Goal: Information Seeking & Learning: Learn about a topic

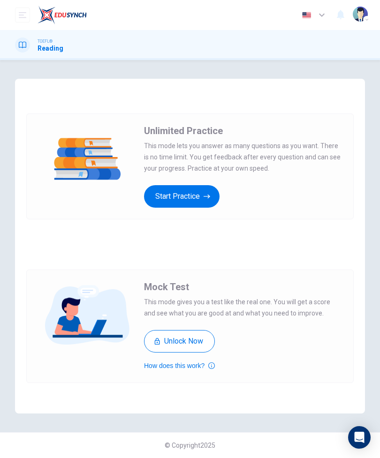
click at [200, 202] on button "Start Practice" at bounding box center [181, 196] width 75 height 23
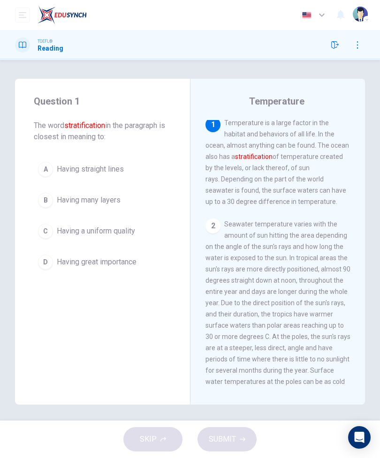
scroll to position [4, 0]
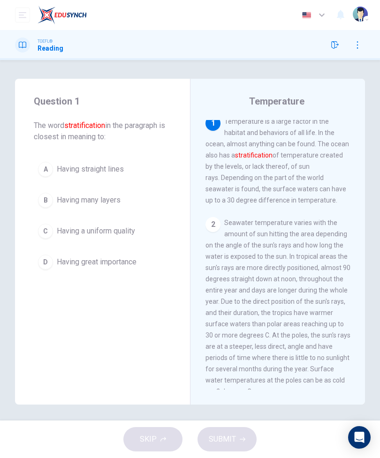
click at [149, 207] on button "B Having many layers" at bounding box center [102, 200] width 137 height 23
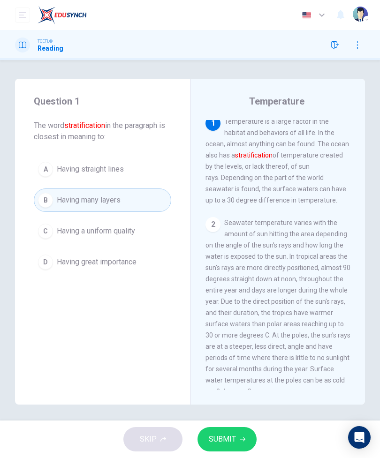
click at [240, 437] on icon "button" at bounding box center [243, 440] width 6 height 6
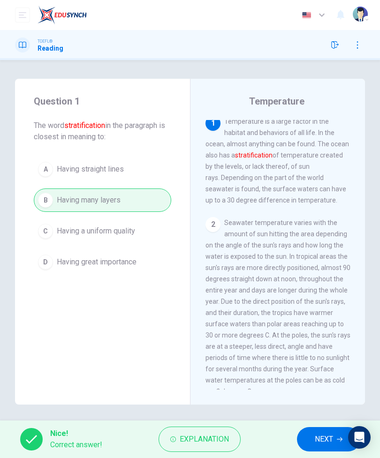
click at [323, 437] on span "NEXT" at bounding box center [324, 439] width 18 height 13
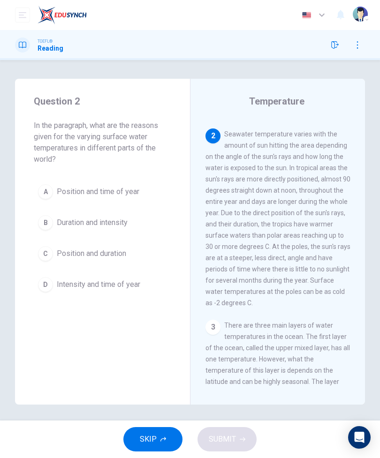
scroll to position [93, 0]
click at [80, 258] on span "Position and duration" at bounding box center [91, 253] width 69 height 11
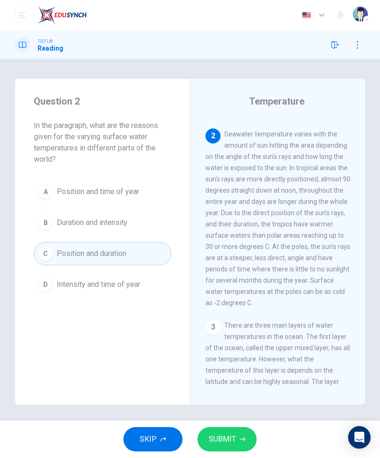
click at [234, 434] on span "SUBMIT" at bounding box center [222, 439] width 27 height 13
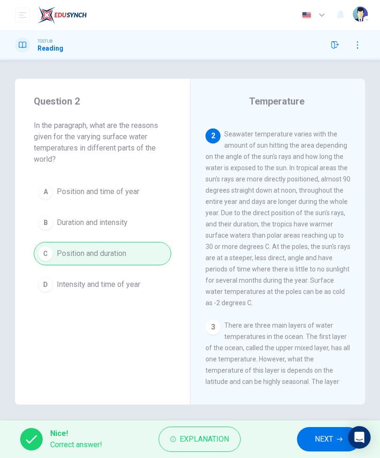
click at [324, 440] on span "NEXT" at bounding box center [324, 439] width 18 height 13
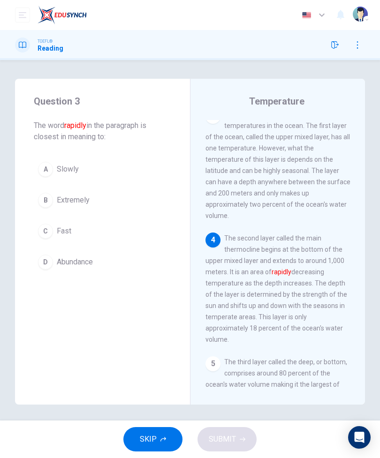
scroll to position [331, 0]
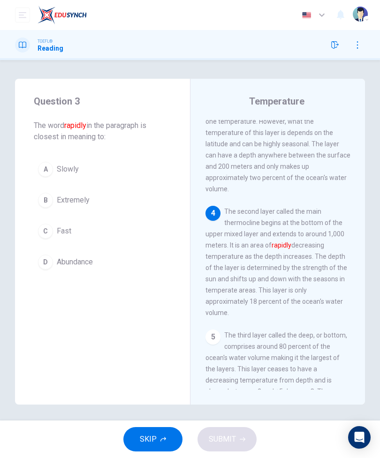
click at [147, 238] on button "C Fast" at bounding box center [102, 230] width 137 height 23
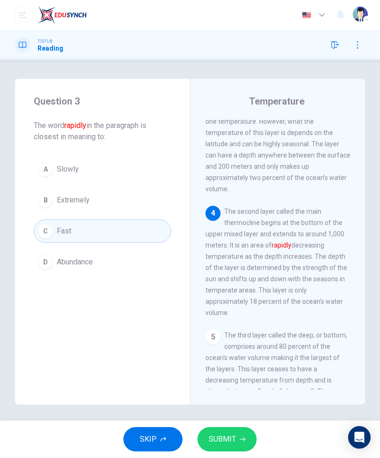
click at [242, 433] on button "SUBMIT" at bounding box center [226, 439] width 59 height 24
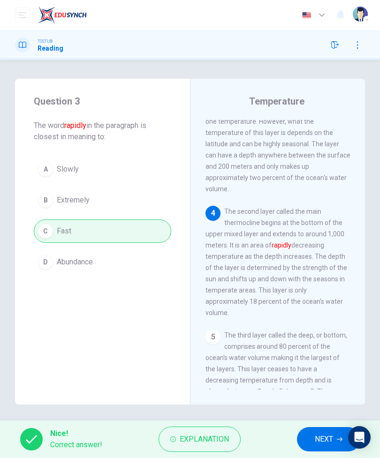
click at [326, 435] on span "NEXT" at bounding box center [324, 439] width 18 height 13
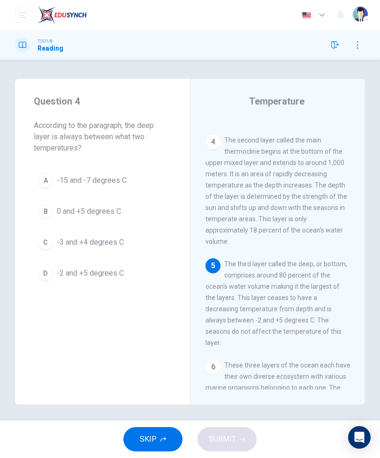
scroll to position [421, 0]
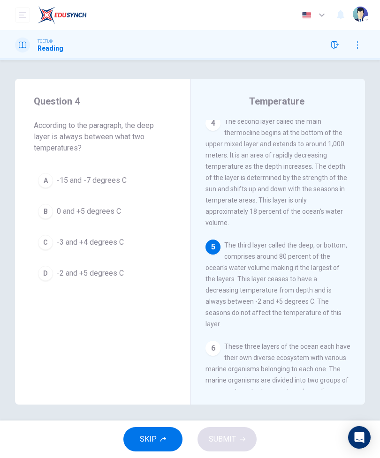
click at [124, 273] on button "D -2 and +5 degrees C" at bounding box center [102, 273] width 137 height 23
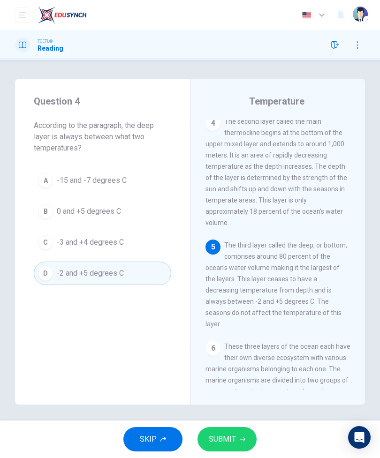
click at [234, 440] on span "SUBMIT" at bounding box center [222, 439] width 27 height 13
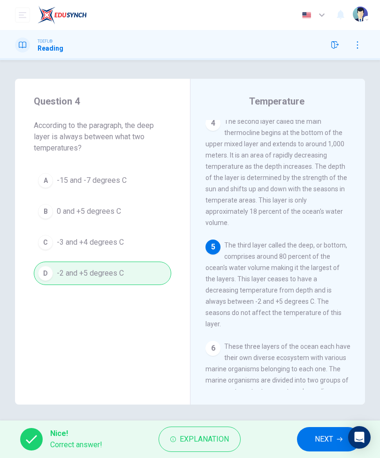
click at [323, 434] on span "NEXT" at bounding box center [324, 439] width 18 height 13
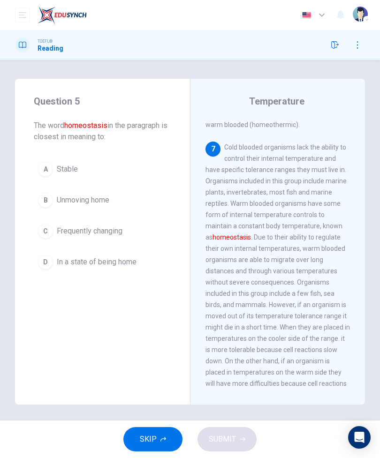
scroll to position [721, 0]
click at [149, 263] on button "D In a state of being home" at bounding box center [102, 261] width 137 height 23
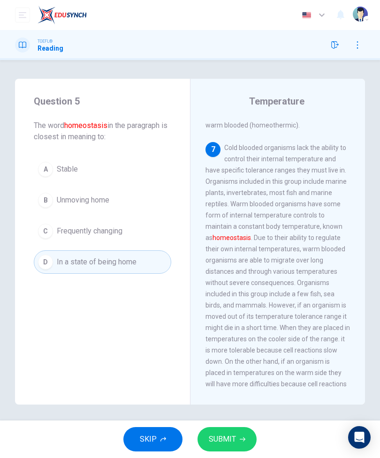
click at [235, 435] on button "SUBMIT" at bounding box center [226, 439] width 59 height 24
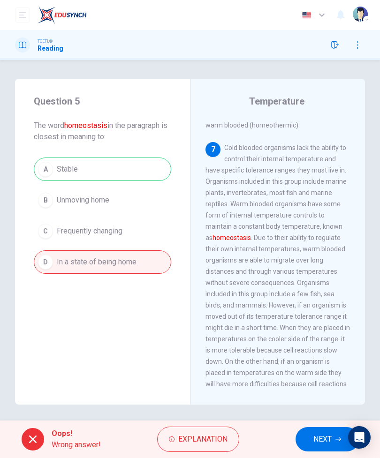
click at [207, 435] on span "Explanation" at bounding box center [202, 439] width 49 height 13
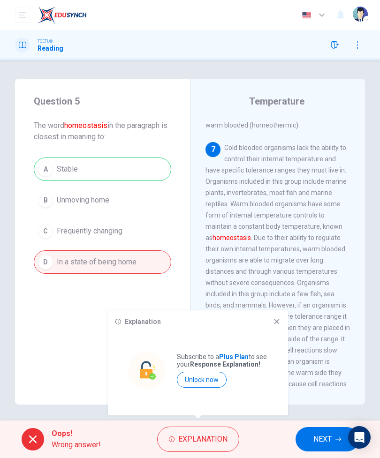
click at [280, 319] on icon at bounding box center [277, 322] width 8 height 8
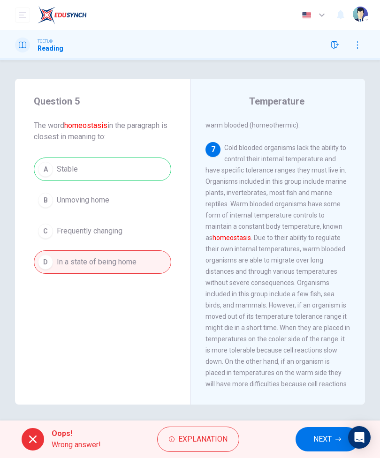
click at [323, 432] on button "NEXT" at bounding box center [326, 439] width 63 height 24
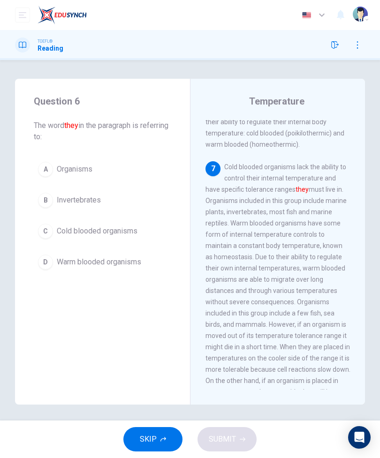
scroll to position [701, 0]
click at [137, 233] on span "Cold blooded organisms" at bounding box center [97, 231] width 81 height 11
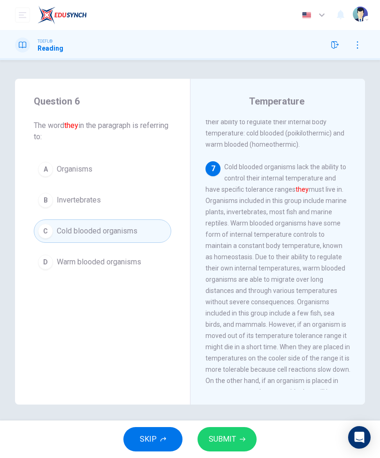
click at [232, 432] on button "SUBMIT" at bounding box center [226, 439] width 59 height 24
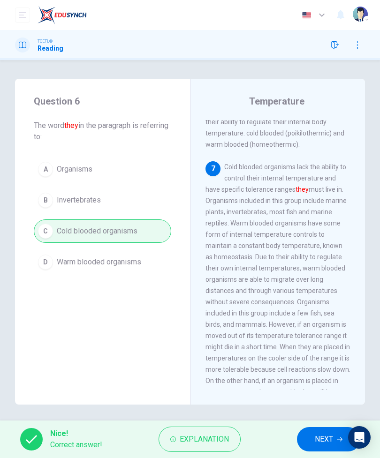
click at [318, 436] on span "NEXT" at bounding box center [324, 439] width 18 height 13
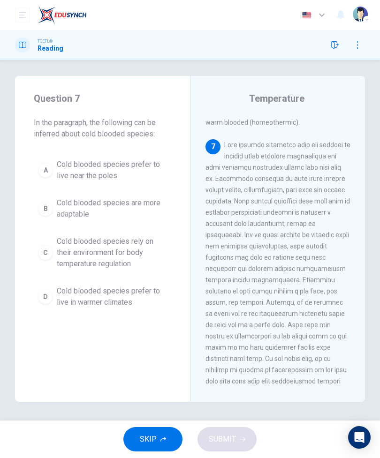
scroll to position [3, 0]
click at [147, 252] on span "Cold blooded species rely on their environment for body temperature regulation" at bounding box center [112, 253] width 110 height 34
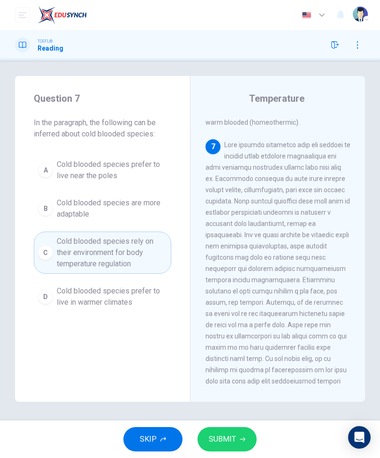
click at [238, 437] on button "SUBMIT" at bounding box center [226, 439] width 59 height 24
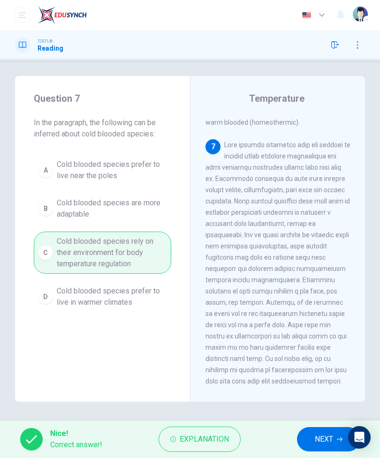
click at [323, 437] on span "NEXT" at bounding box center [324, 439] width 18 height 13
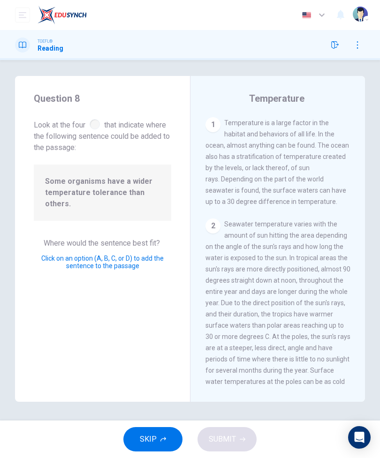
scroll to position [709, 0]
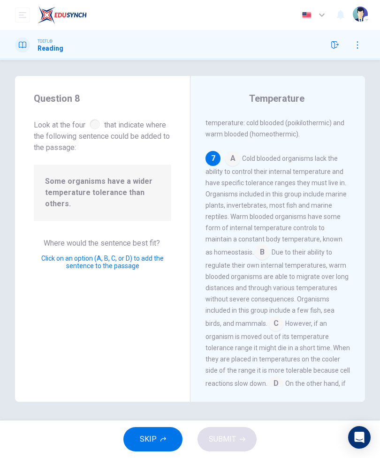
click at [278, 317] on input at bounding box center [275, 324] width 15 height 15
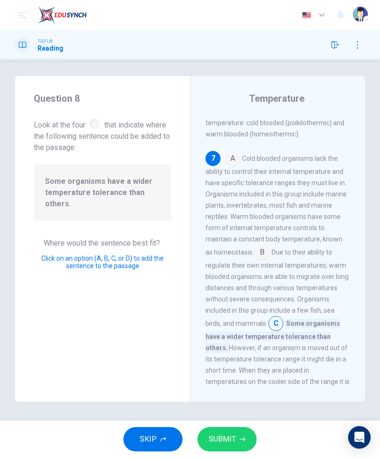
click at [221, 400] on input at bounding box center [213, 407] width 15 height 15
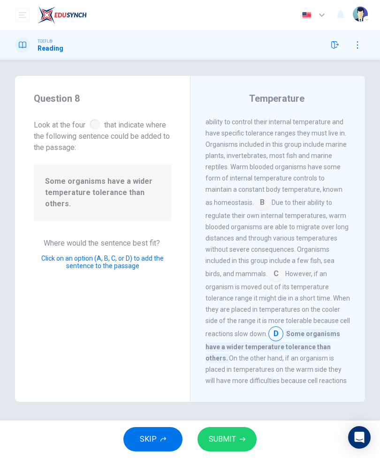
scroll to position [758, 0]
click at [233, 437] on span "SUBMIT" at bounding box center [222, 439] width 27 height 13
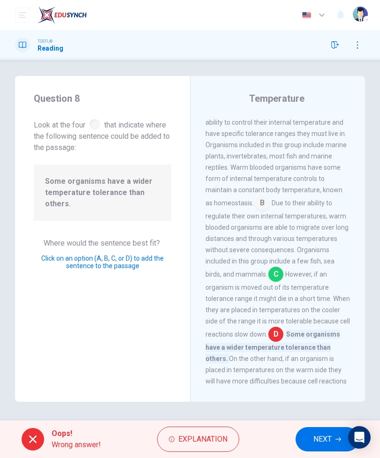
click at [324, 433] on span "NEXT" at bounding box center [322, 439] width 18 height 13
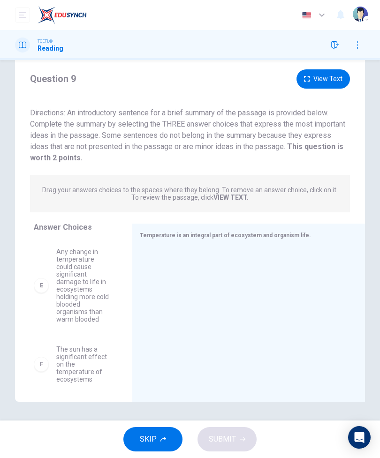
scroll to position [306, 0]
click at [74, 349] on span "The sun has a significant effect on the temperature of ecosystems" at bounding box center [82, 365] width 53 height 38
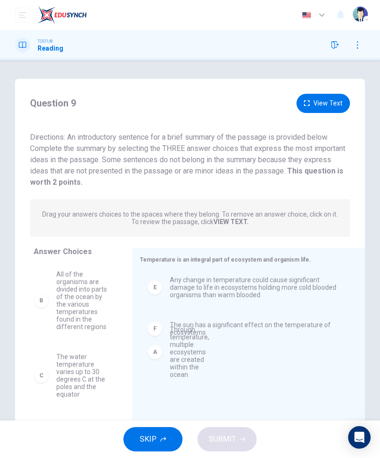
scroll to position [0, 0]
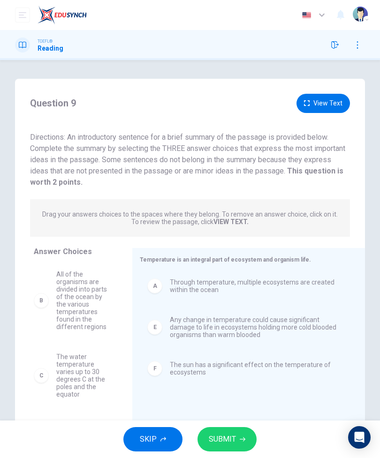
click at [227, 444] on span "SUBMIT" at bounding box center [222, 439] width 27 height 13
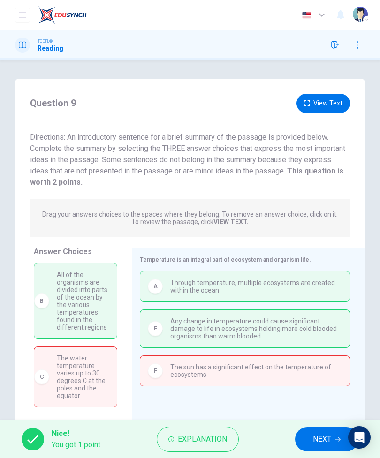
click at [321, 438] on span "NEXT" at bounding box center [322, 439] width 18 height 13
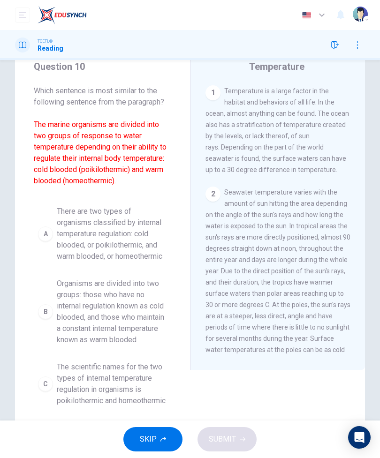
scroll to position [55, 0]
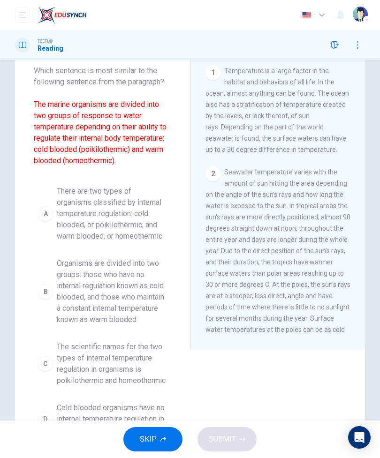
click at [52, 212] on div "A" at bounding box center [45, 213] width 15 height 15
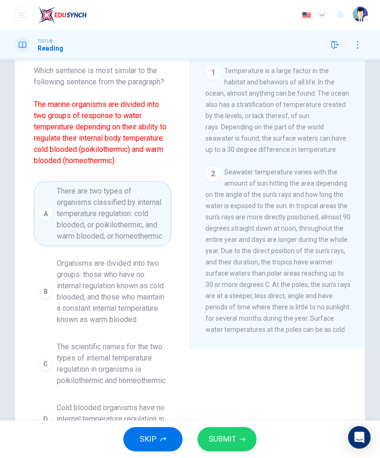
click at [230, 436] on span "SUBMIT" at bounding box center [222, 439] width 27 height 13
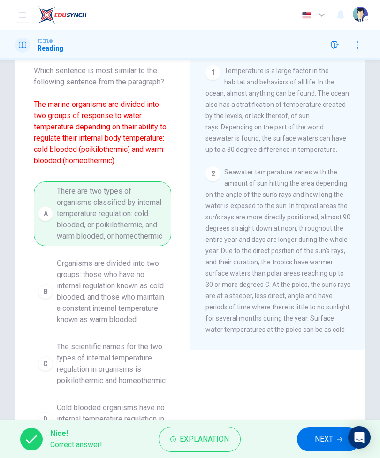
click at [317, 424] on div "Nice! Correct answer! Explanation NEXT" at bounding box center [190, 440] width 380 height 38
click at [320, 432] on button "NEXT" at bounding box center [328, 439] width 63 height 24
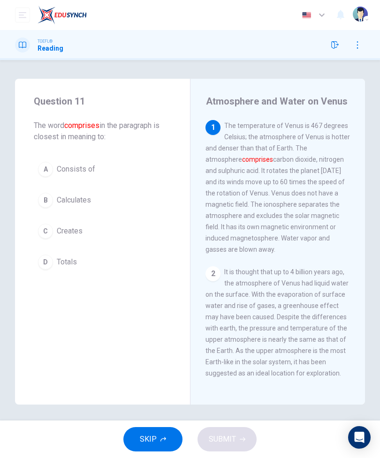
scroll to position [0, 0]
click at [128, 169] on button "A Consists of" at bounding box center [102, 169] width 137 height 23
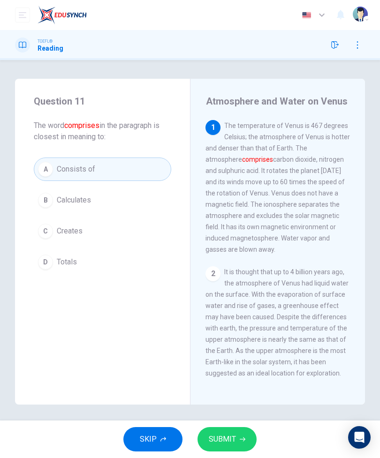
click at [240, 437] on icon "button" at bounding box center [243, 440] width 6 height 6
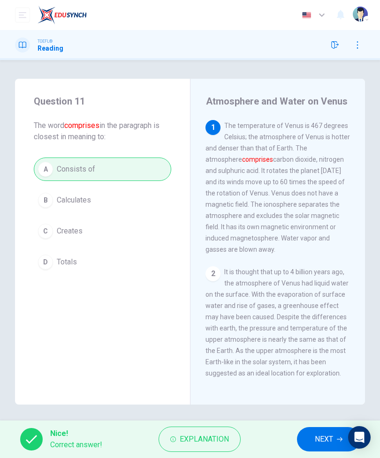
click at [320, 431] on button "NEXT" at bounding box center [328, 439] width 63 height 24
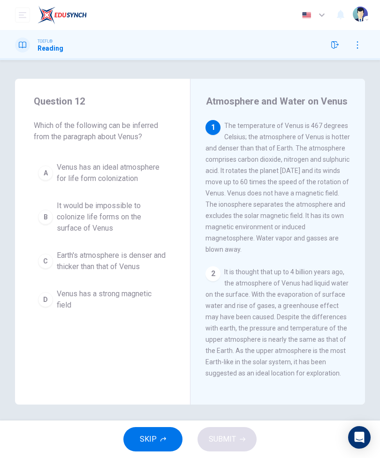
click at [157, 167] on span "Venus has an ideal atmosphere for life form colonization" at bounding box center [112, 173] width 110 height 23
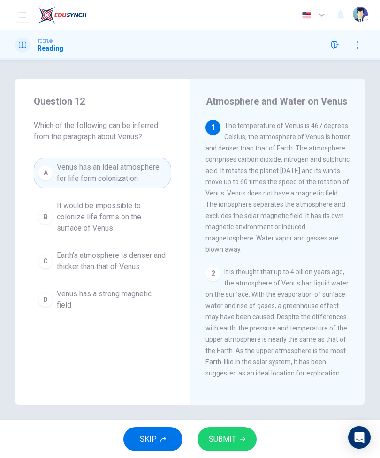
click at [235, 437] on button "SUBMIT" at bounding box center [226, 439] width 59 height 24
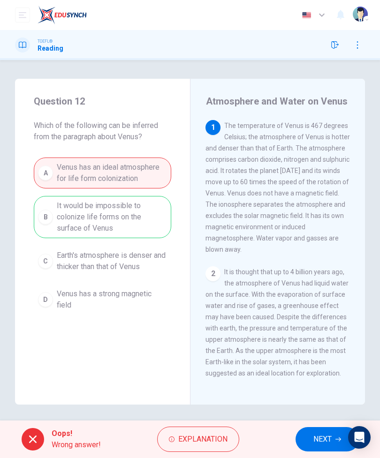
click at [319, 432] on button "NEXT" at bounding box center [326, 439] width 63 height 24
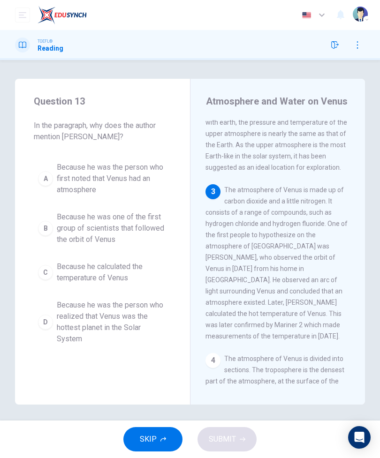
scroll to position [241, 0]
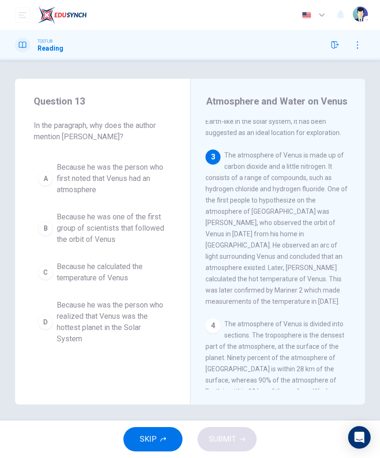
click at [150, 226] on span "Because he was one of the first group of scientists that followed the orbit of …" at bounding box center [112, 228] width 110 height 34
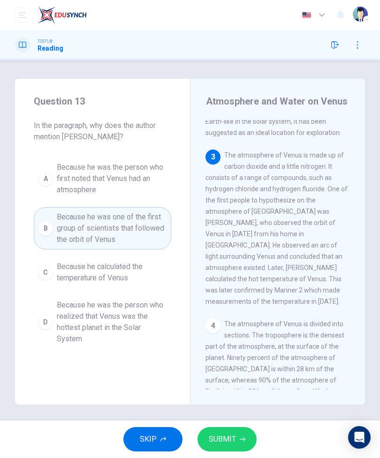
click at [237, 432] on button "SUBMIT" at bounding box center [226, 439] width 59 height 24
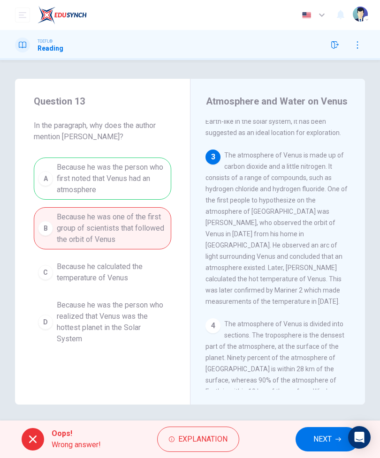
click at [316, 435] on span "NEXT" at bounding box center [322, 439] width 18 height 13
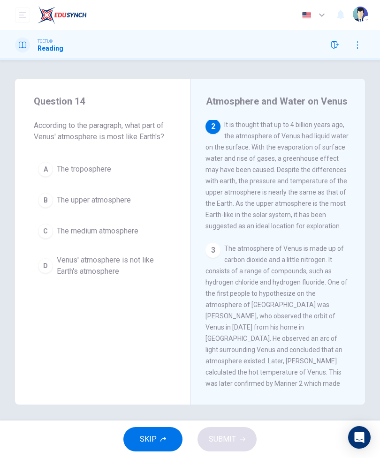
scroll to position [147, 0]
click at [144, 199] on button "B The upper atmosphere" at bounding box center [102, 200] width 137 height 23
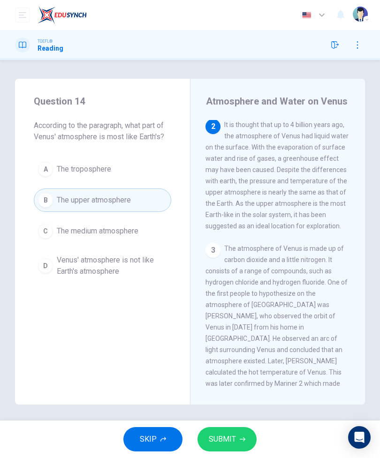
click at [231, 438] on span "SUBMIT" at bounding box center [222, 439] width 27 height 13
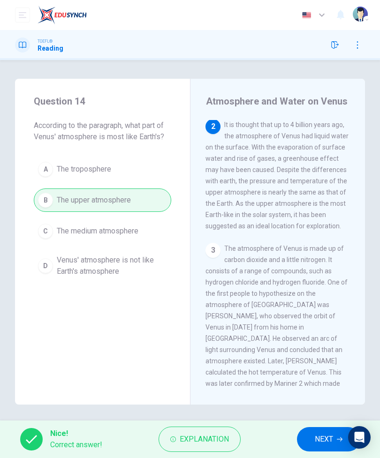
click at [313, 438] on button "NEXT" at bounding box center [328, 439] width 63 height 24
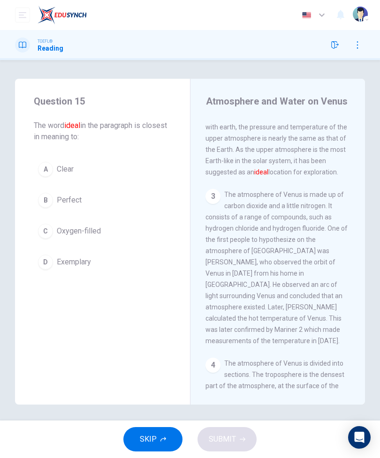
scroll to position [201, 0]
click at [141, 206] on button "B Perfect" at bounding box center [102, 200] width 137 height 23
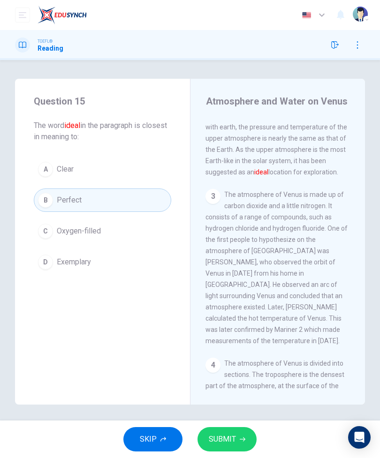
click at [236, 435] on button "SUBMIT" at bounding box center [226, 439] width 59 height 24
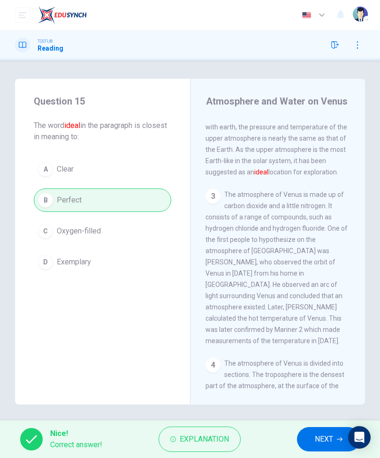
click at [321, 431] on button "NEXT" at bounding box center [328, 439] width 63 height 24
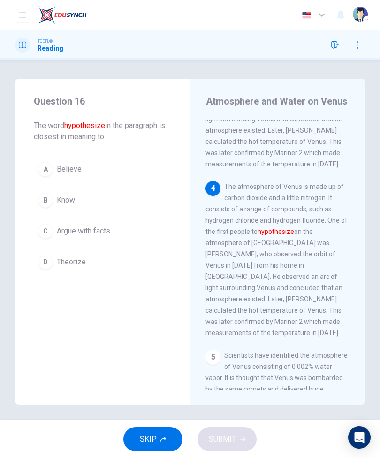
scroll to position [398, 0]
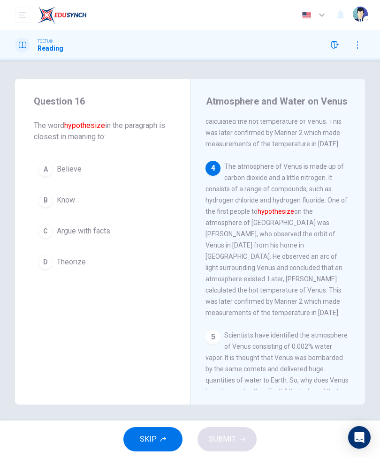
click at [138, 201] on button "B Know" at bounding box center [102, 200] width 137 height 23
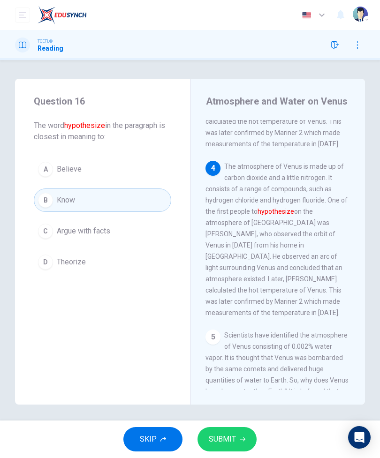
click at [239, 429] on button "SUBMIT" at bounding box center [226, 439] width 59 height 24
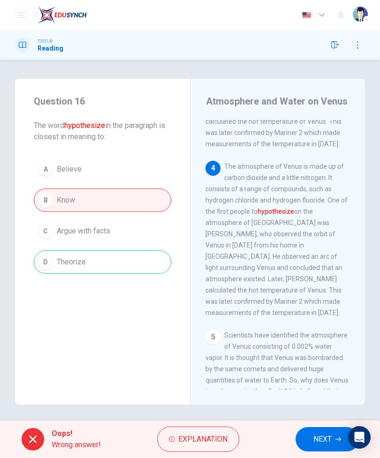
click at [318, 437] on span "NEXT" at bounding box center [322, 439] width 18 height 13
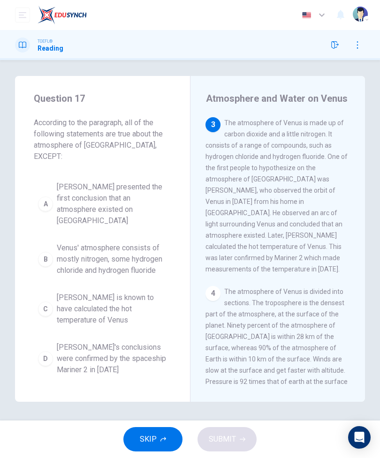
scroll to position [3, 0]
click at [159, 441] on button "SKIP" at bounding box center [152, 439] width 59 height 24
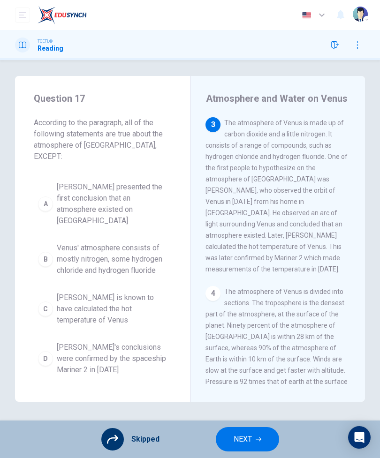
click at [258, 443] on button "NEXT" at bounding box center [247, 439] width 63 height 24
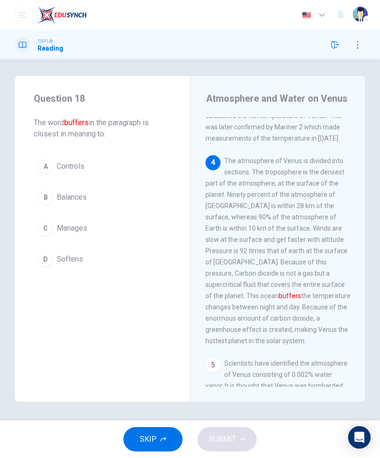
scroll to position [432, 0]
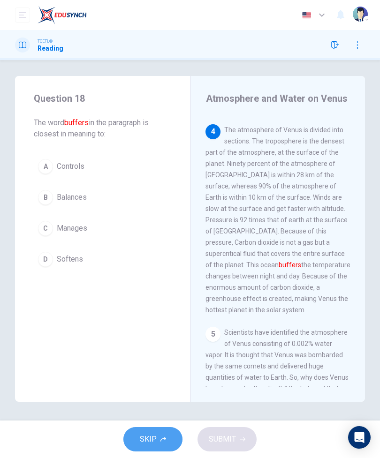
click at [152, 437] on span "SKIP" at bounding box center [148, 439] width 17 height 13
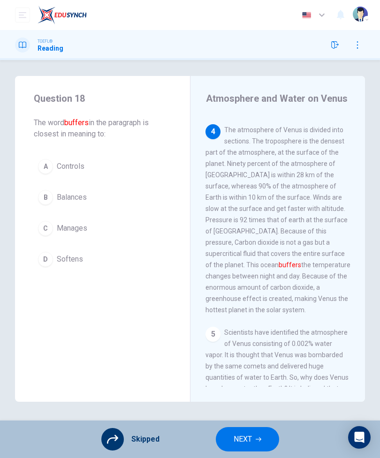
click at [360, 433] on icon "Open Intercom Messenger" at bounding box center [359, 437] width 10 height 11
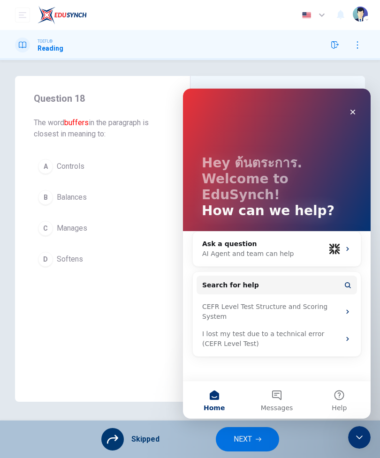
scroll to position [0, 0]
click at [358, 108] on div "Close" at bounding box center [352, 112] width 17 height 17
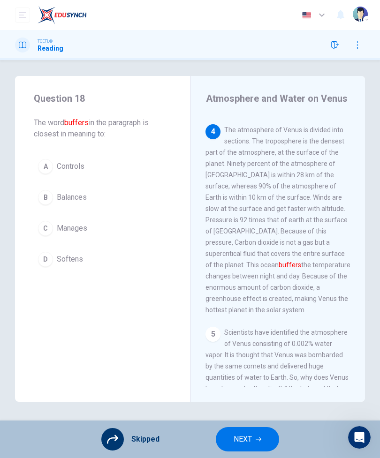
click at [356, 43] on icon "button" at bounding box center [358, 45] width 8 height 8
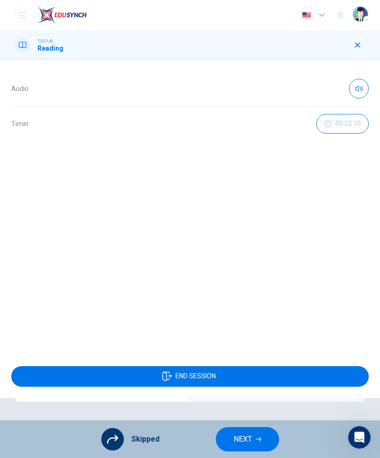
click at [251, 379] on button "END SESSION" at bounding box center [189, 376] width 357 height 21
